Goal: Check status: Check status

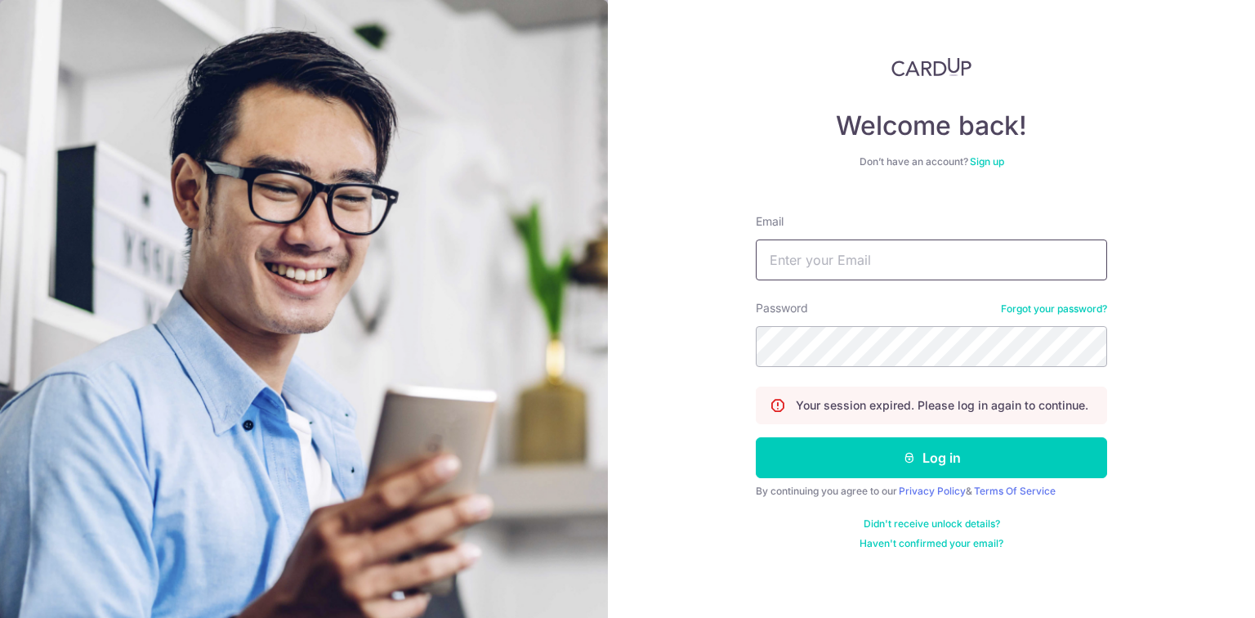
click at [884, 257] on input "Email" at bounding box center [931, 259] width 351 height 41
type input "[EMAIL_ADDRESS][DOMAIN_NAME]"
click at [756, 437] on button "Log in" at bounding box center [931, 457] width 351 height 41
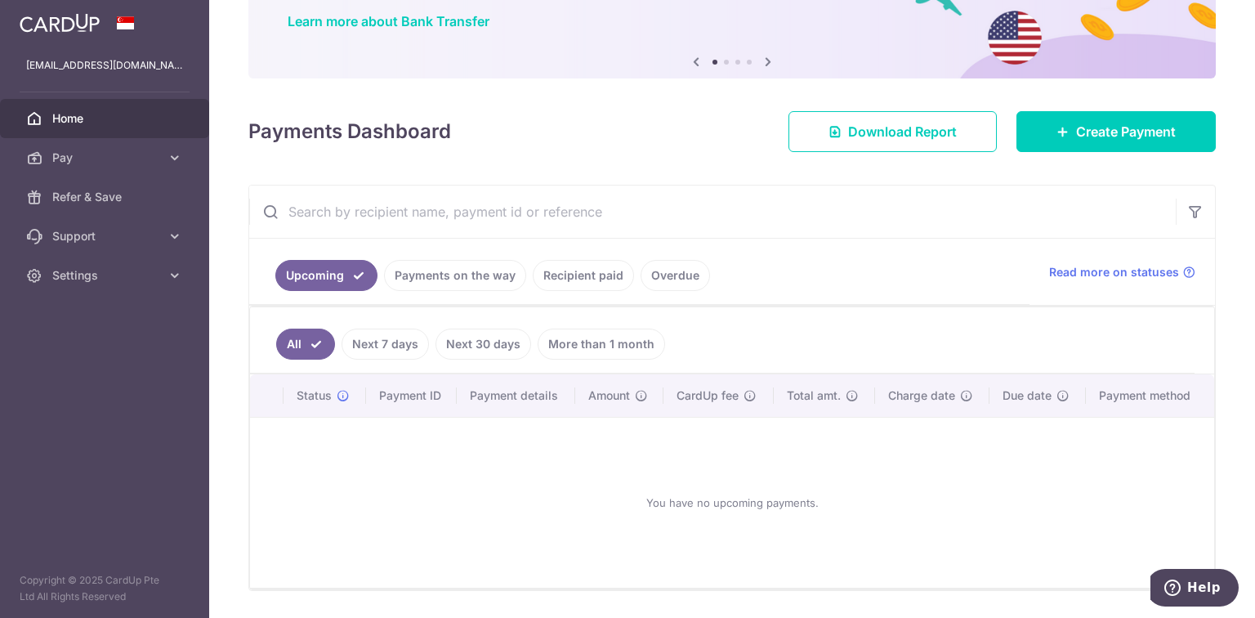
click at [472, 278] on link "Payments on the way" at bounding box center [455, 275] width 142 height 31
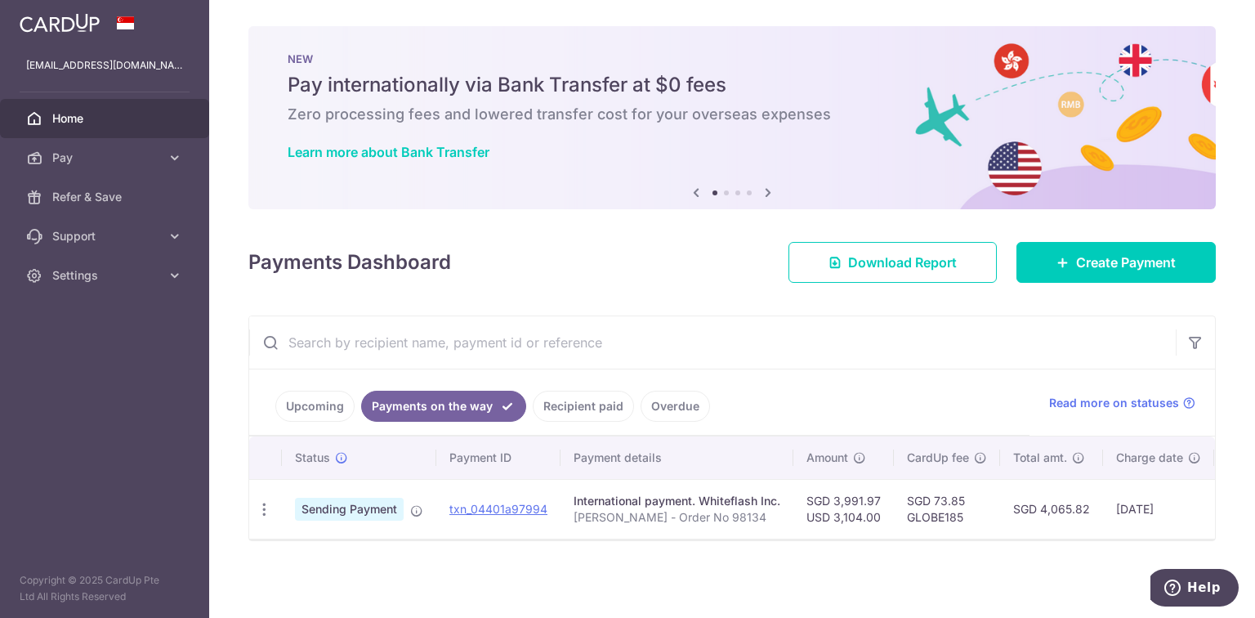
click at [561, 400] on link "Recipient paid" at bounding box center [583, 405] width 101 height 31
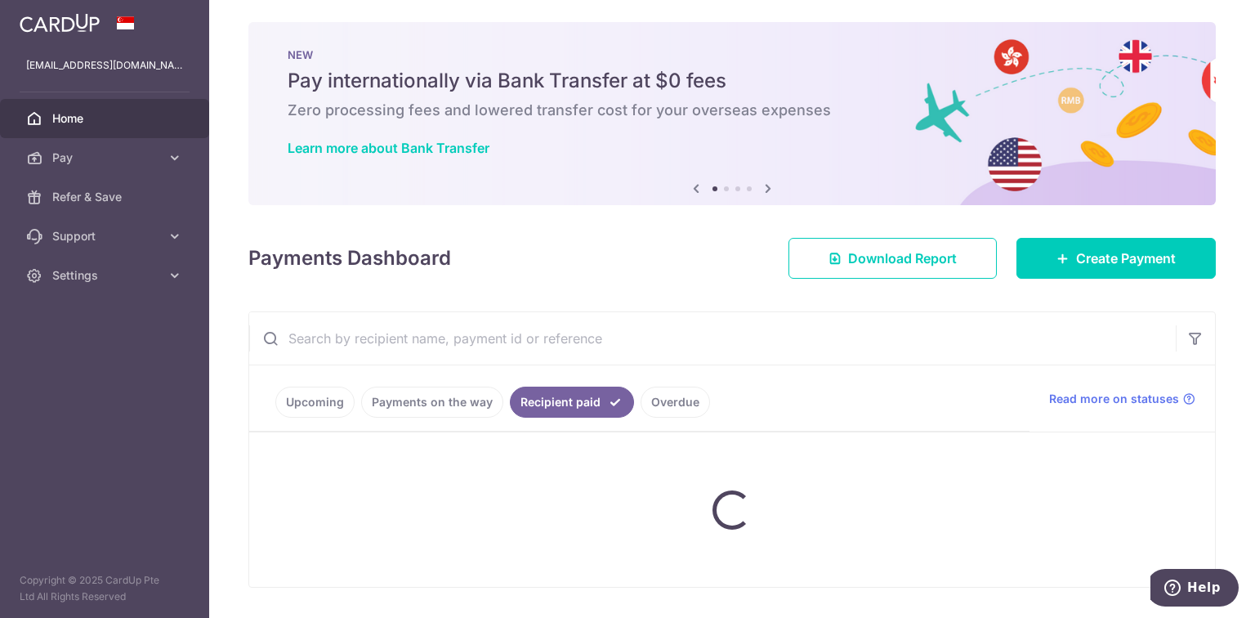
scroll to position [109, 0]
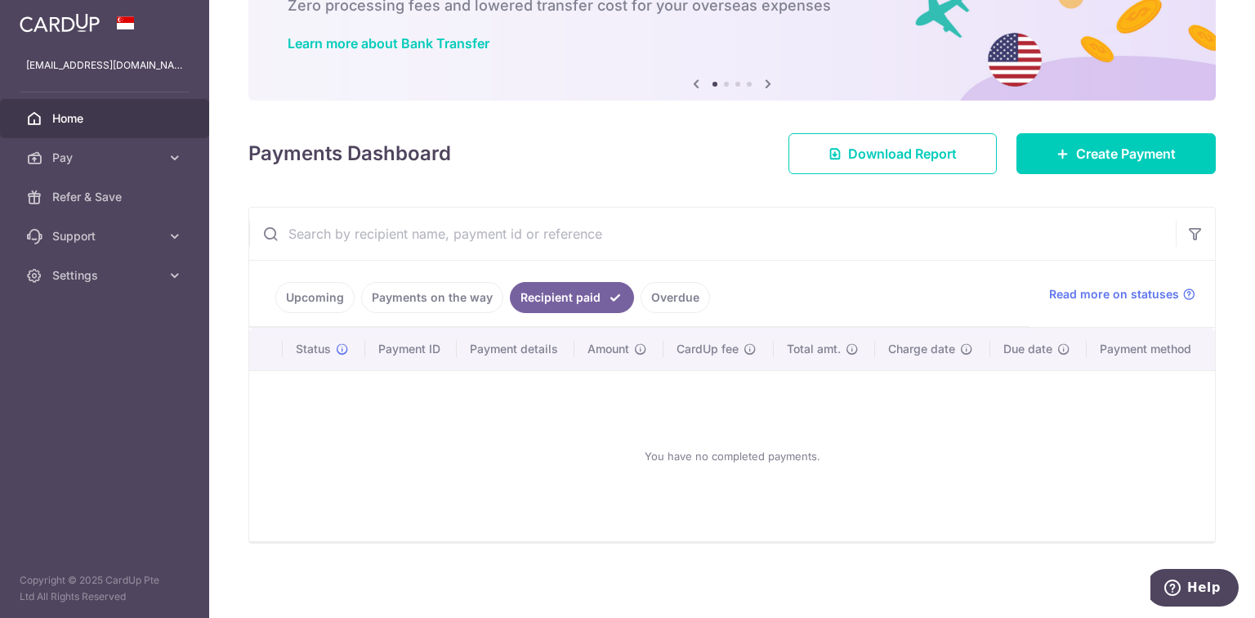
click at [411, 294] on link "Payments on the way" at bounding box center [432, 297] width 142 height 31
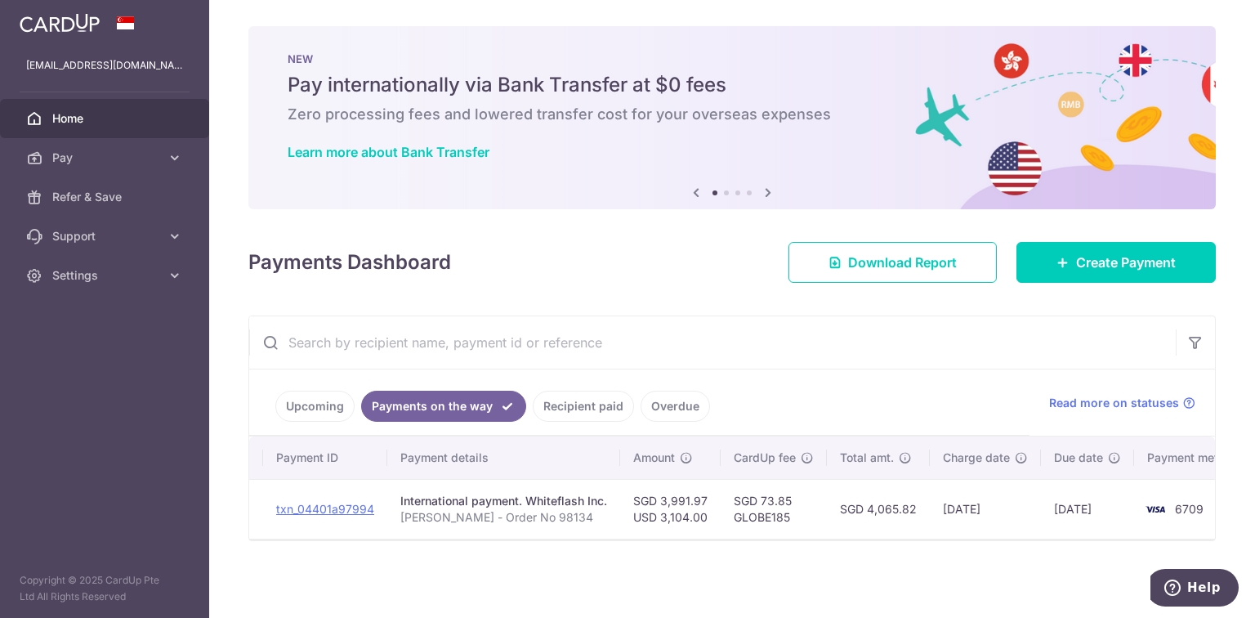
scroll to position [0, 212]
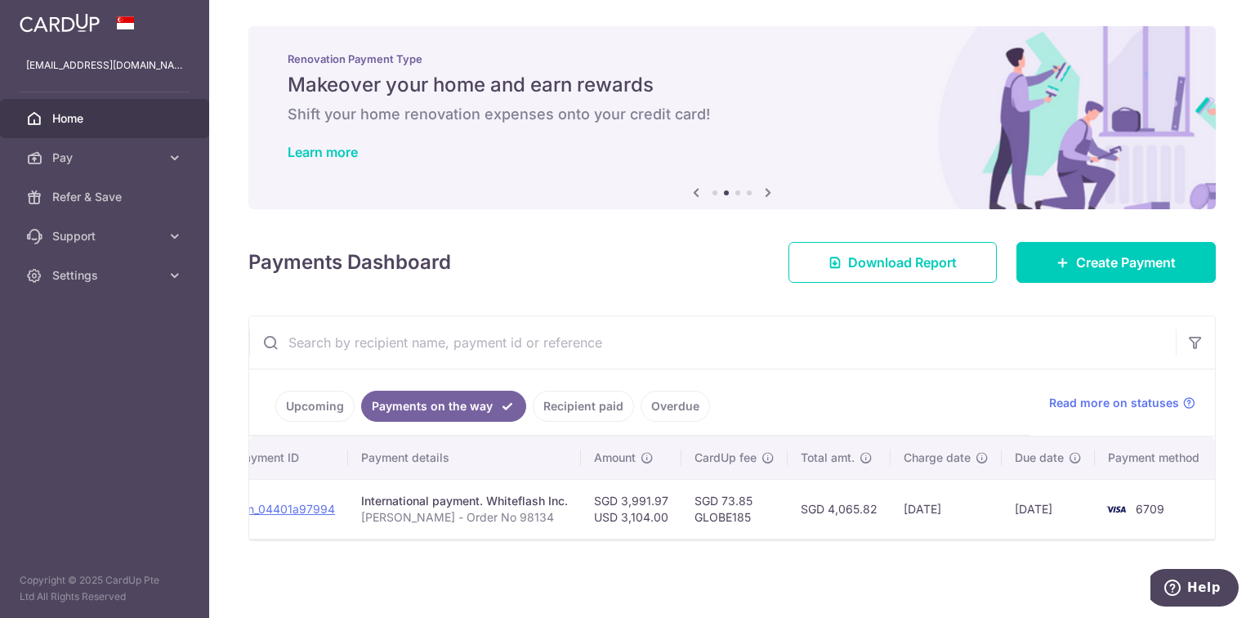
click at [889, 392] on ul "Upcoming Payments on the way Recipient paid Overdue" at bounding box center [639, 402] width 780 height 66
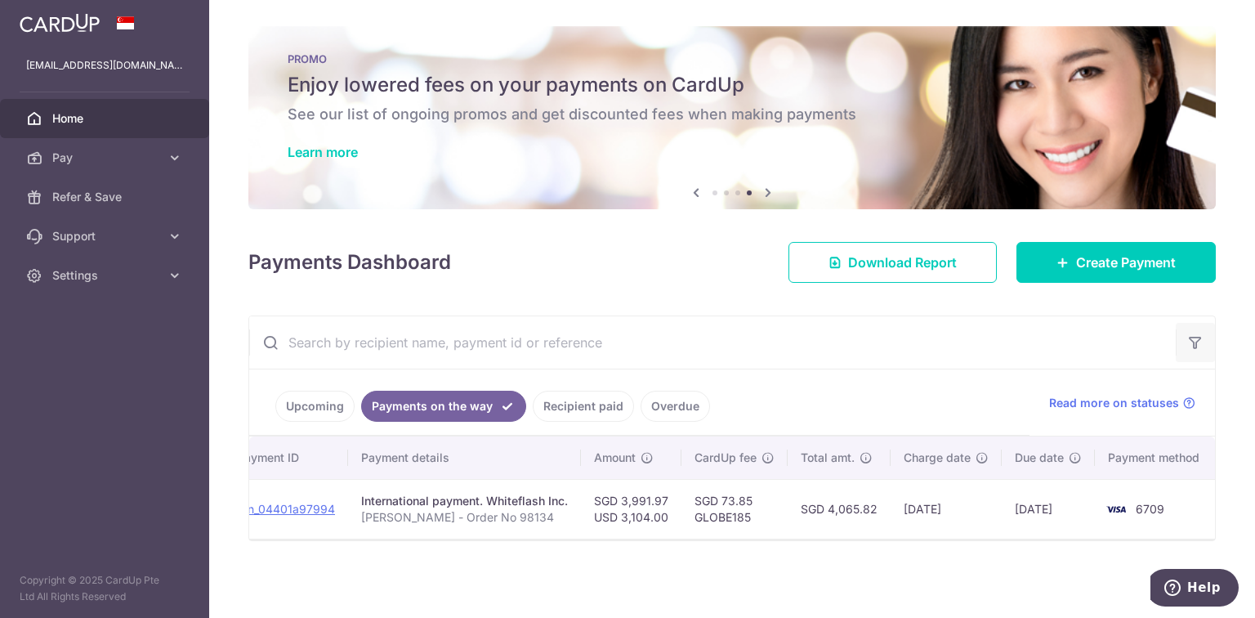
click at [1187, 334] on icon "button" at bounding box center [1195, 342] width 16 height 16
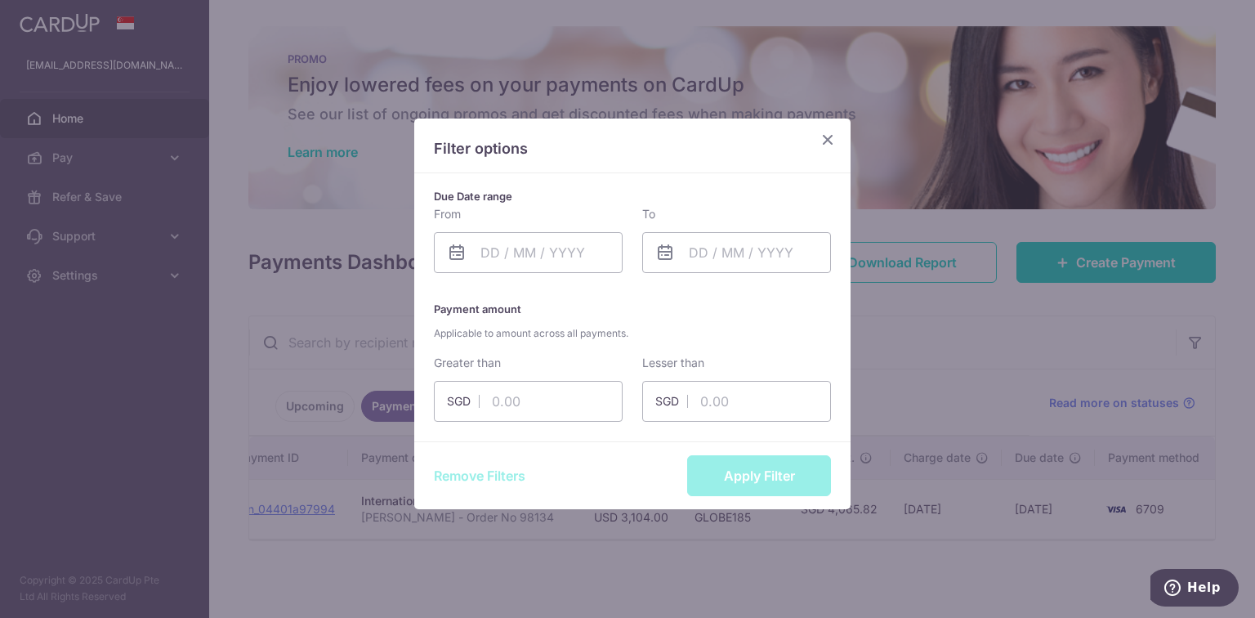
click at [1160, 339] on div "Filter options Due Date range From Please select valid date To Please select va…" at bounding box center [627, 309] width 1255 height 618
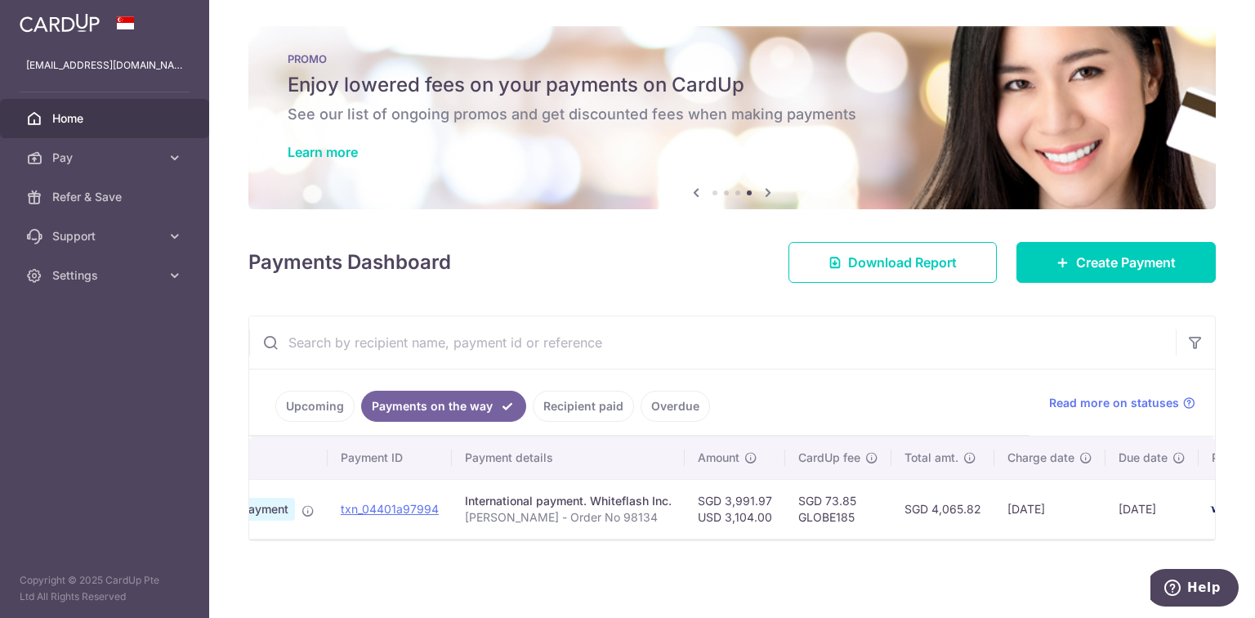
scroll to position [0, 0]
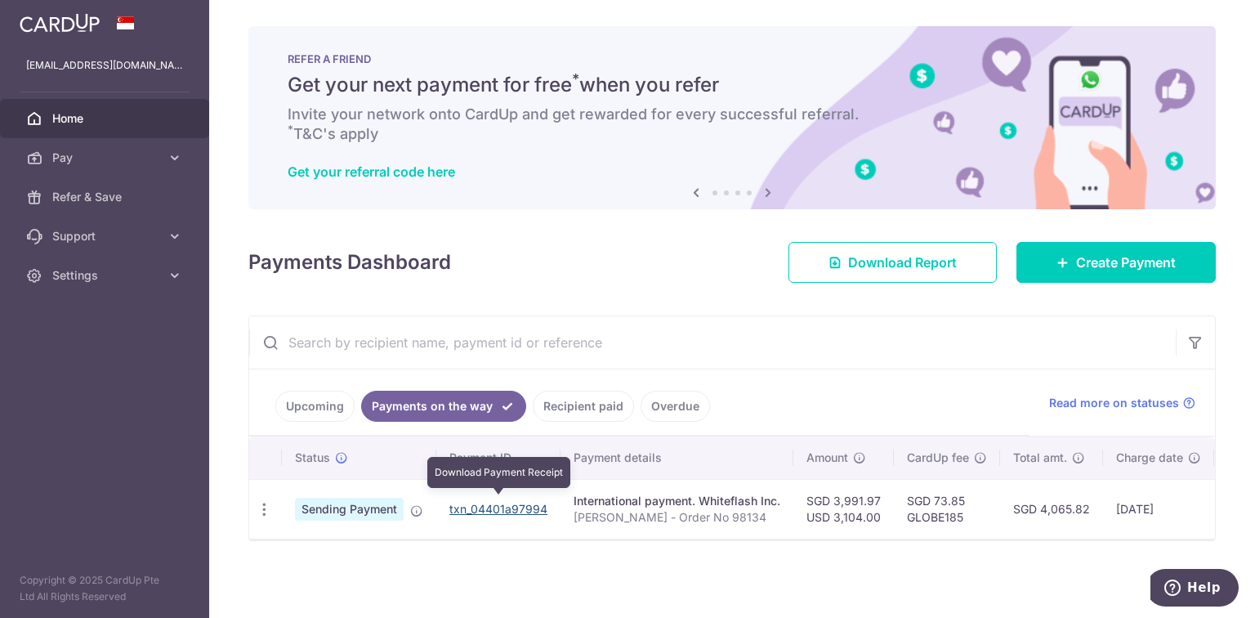
click at [483, 506] on link "txn_04401a97994" at bounding box center [498, 509] width 98 height 14
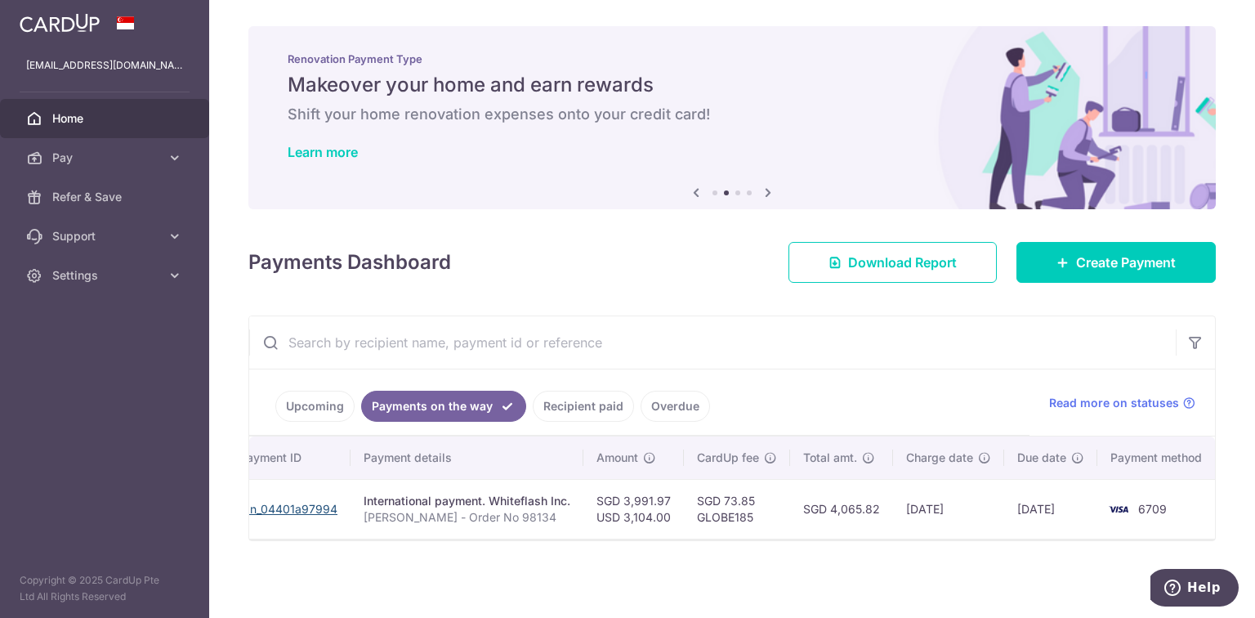
scroll to position [0, 212]
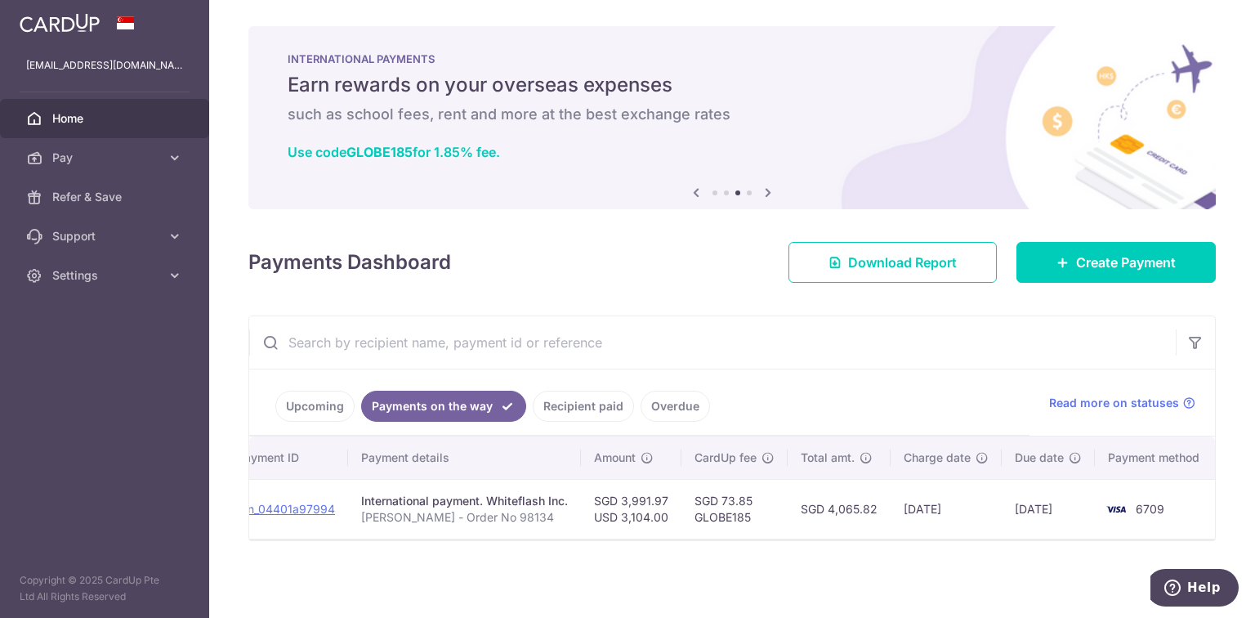
drag, startPoint x: 807, startPoint y: 540, endPoint x: 825, endPoint y: 539, distance: 18.0
click at [823, 539] on div "Upcoming Payments on the way Recipient paid Overdue Read more on statuses Statu…" at bounding box center [731, 427] width 967 height 225
click at [1141, 493] on td "6709" at bounding box center [1157, 509] width 124 height 60
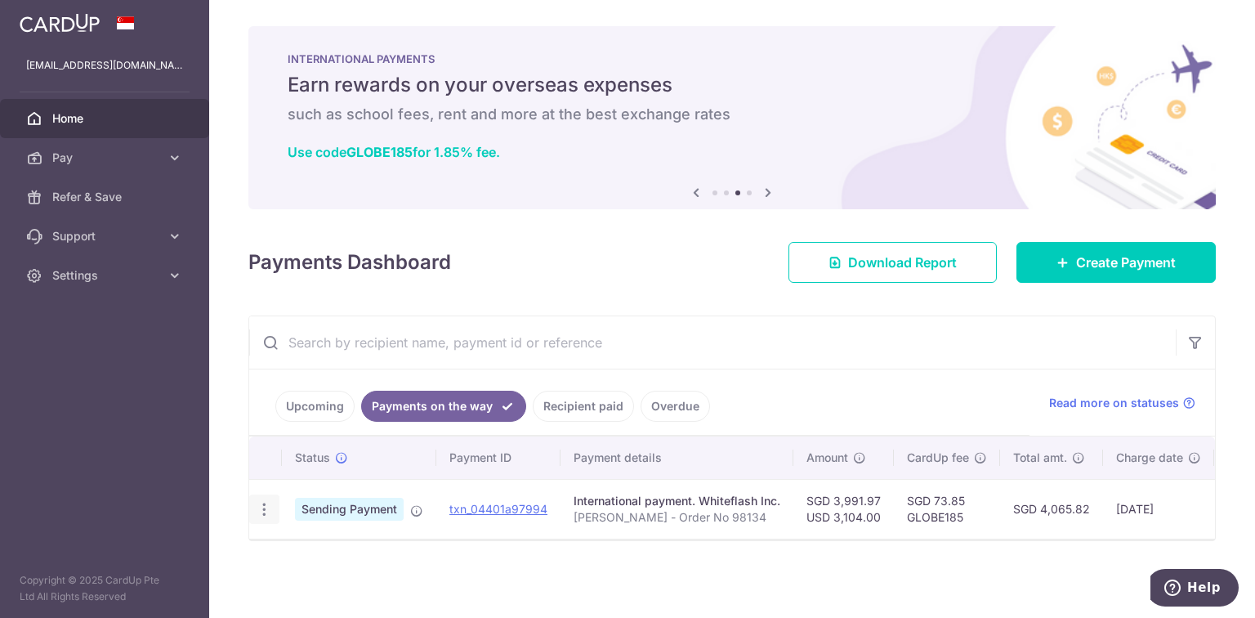
click at [264, 501] on icon "button" at bounding box center [264, 509] width 17 height 17
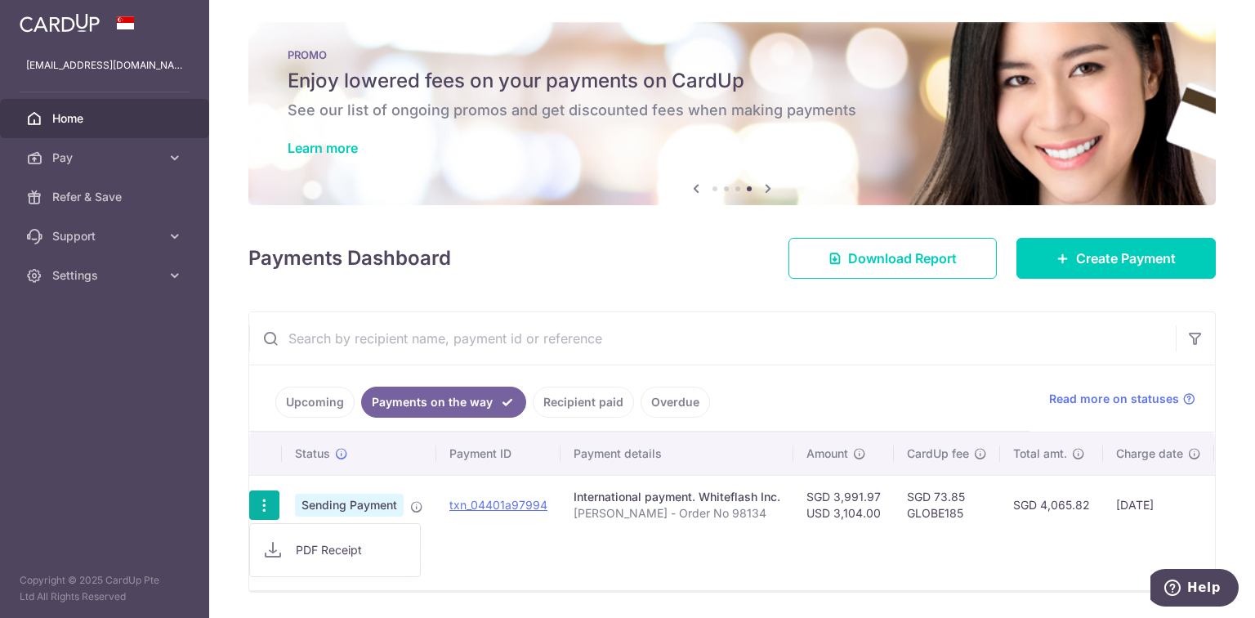
click at [323, 554] on span "PDF Receipt" at bounding box center [351, 550] width 111 height 16
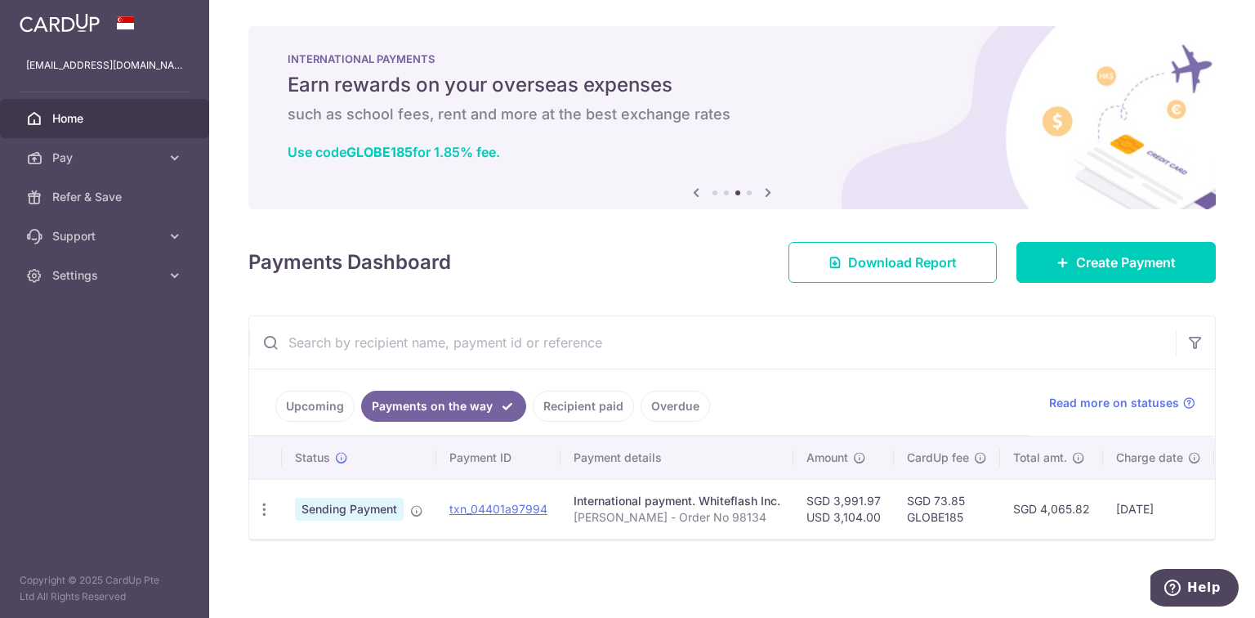
click at [353, 288] on div "× Pause Schedule Pause all future payments in this series Pause just this one p…" at bounding box center [732, 309] width 1046 height 618
